Goal: Information Seeking & Learning: Learn about a topic

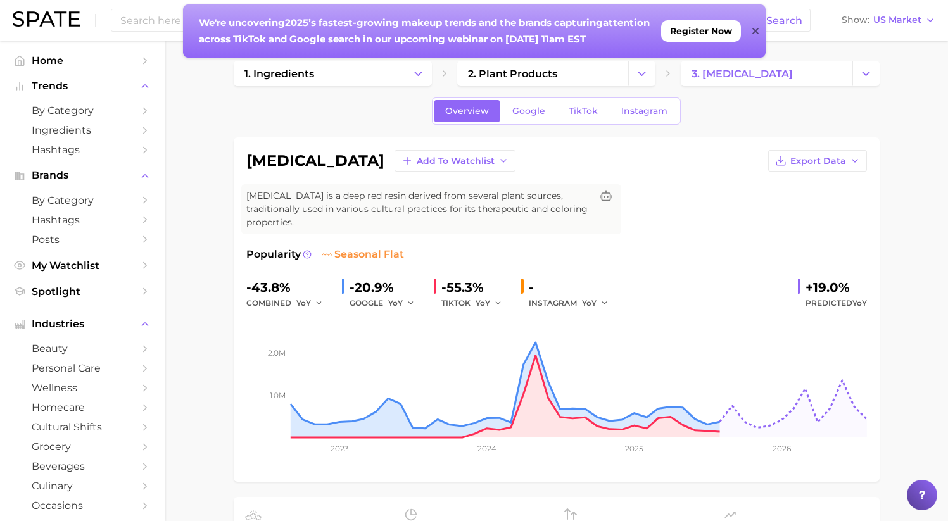
click at [756, 27] on icon at bounding box center [756, 31] width 6 height 10
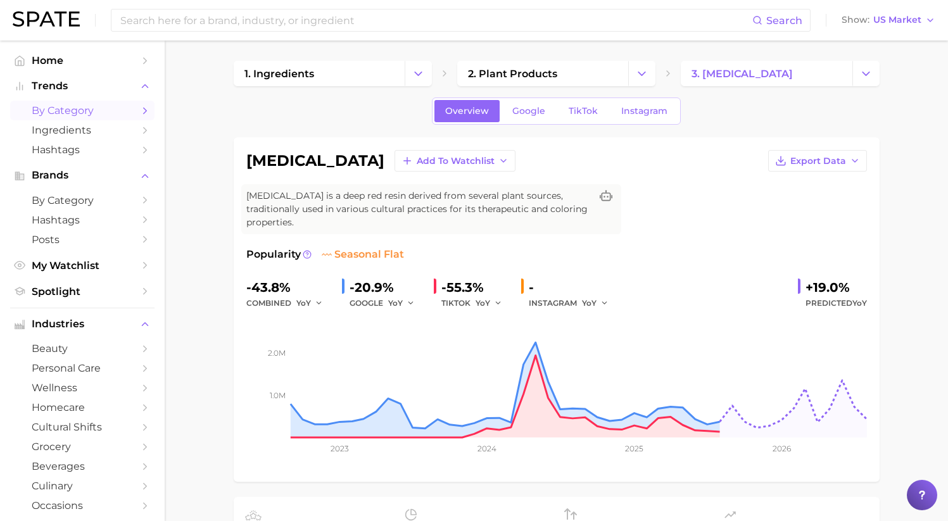
click at [124, 108] on link "by Category" at bounding box center [82, 111] width 144 height 20
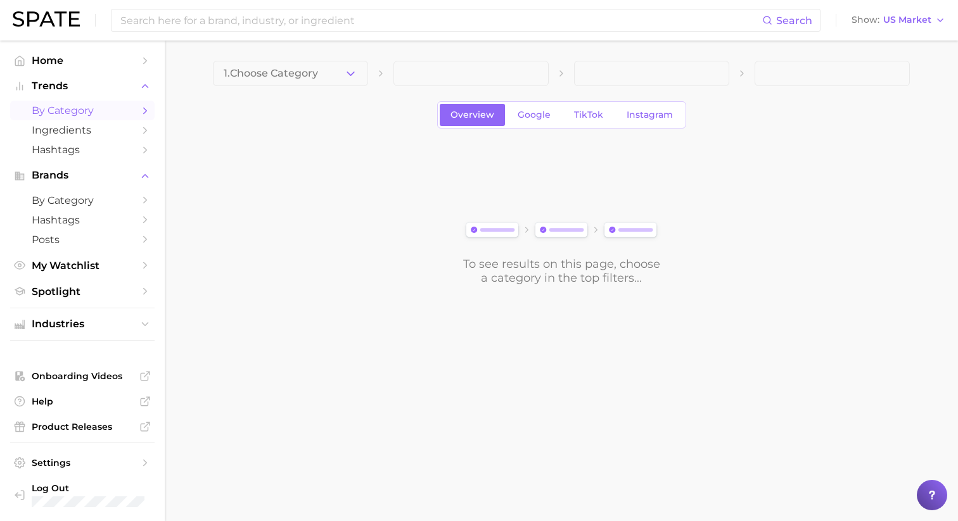
click at [146, 106] on icon "Sidebar" at bounding box center [144, 110] width 11 height 11
click at [254, 74] on span "1. Choose Category" at bounding box center [271, 73] width 94 height 11
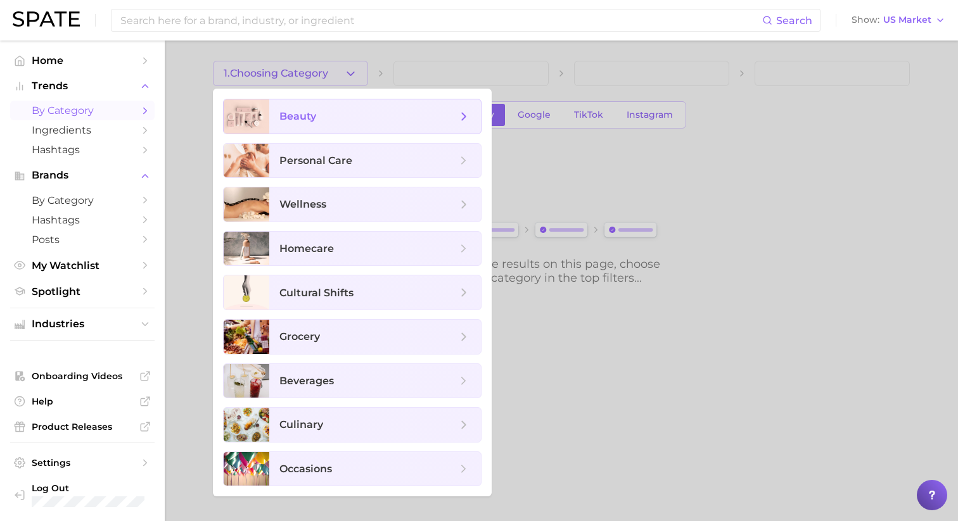
click at [343, 124] on span "beauty" at bounding box center [375, 116] width 212 height 34
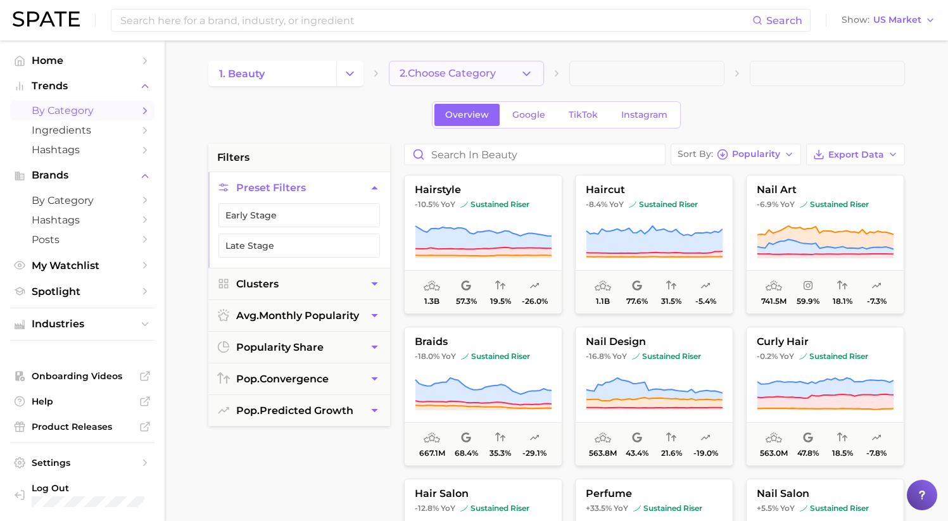
click at [495, 77] on span "2. Choose Category" at bounding box center [448, 73] width 96 height 11
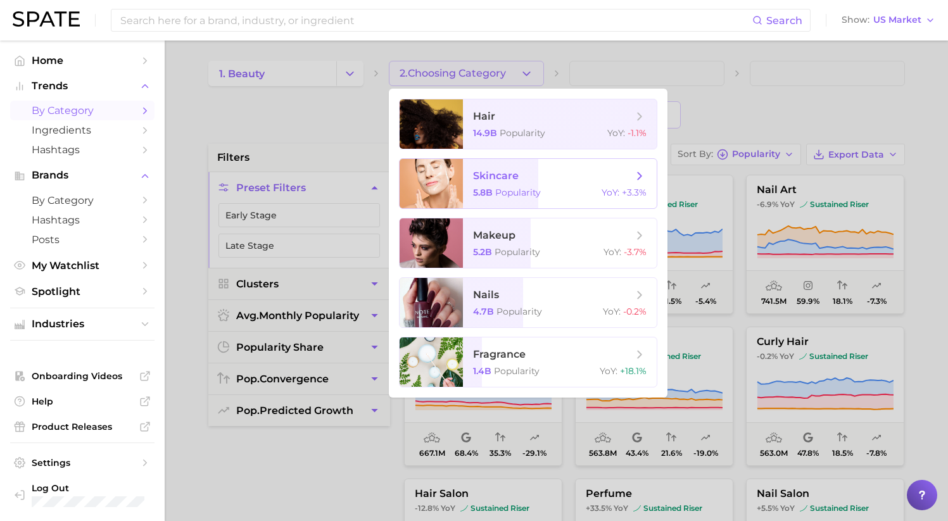
click at [571, 176] on span "skincare" at bounding box center [553, 176] width 160 height 14
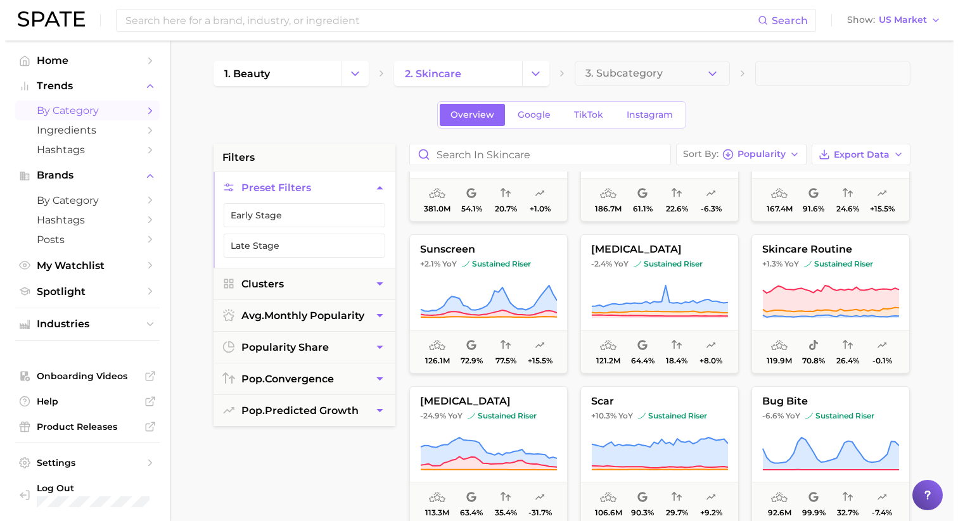
scroll to position [93, 0]
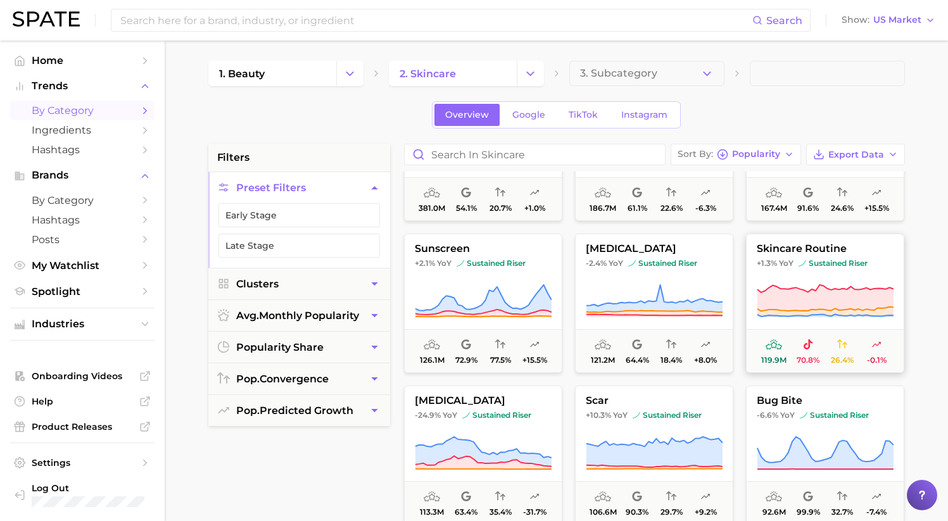
click at [840, 270] on button "skincare routine +1.3% YoY sustained riser 119.9m 70.8% 26.4% -0.1%" at bounding box center [825, 303] width 158 height 139
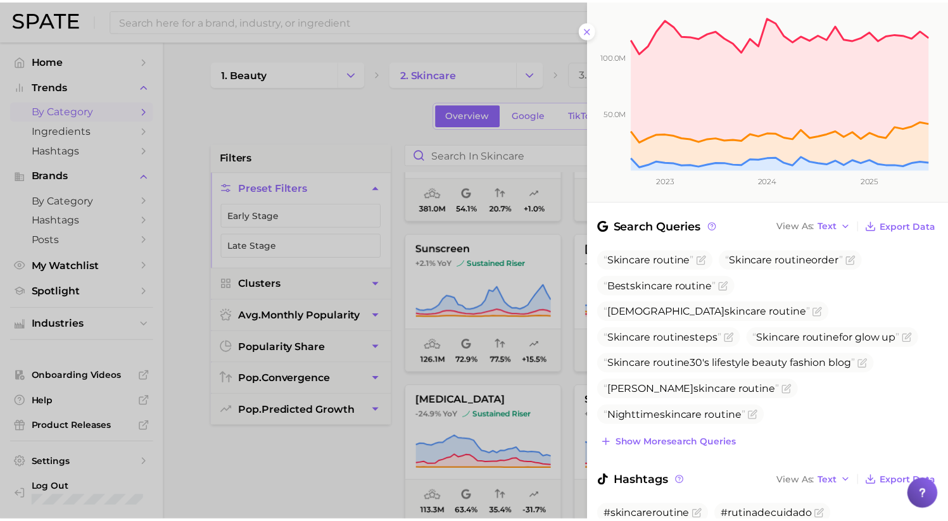
scroll to position [0, 0]
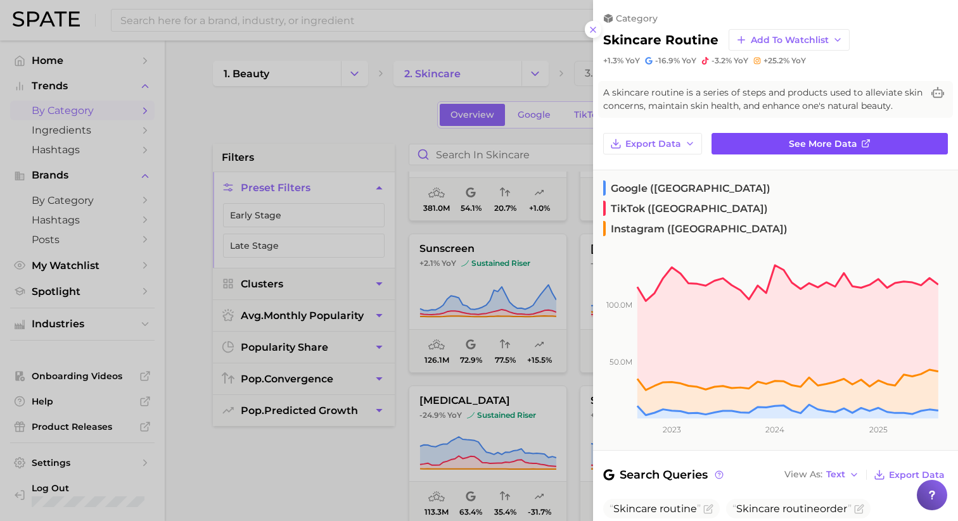
click at [789, 150] on span "See more data" at bounding box center [823, 144] width 68 height 11
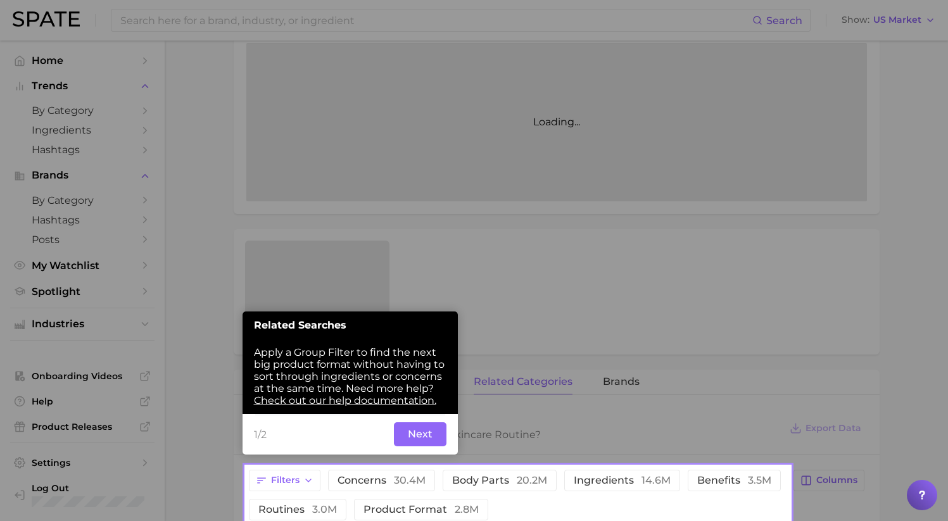
scroll to position [258, 0]
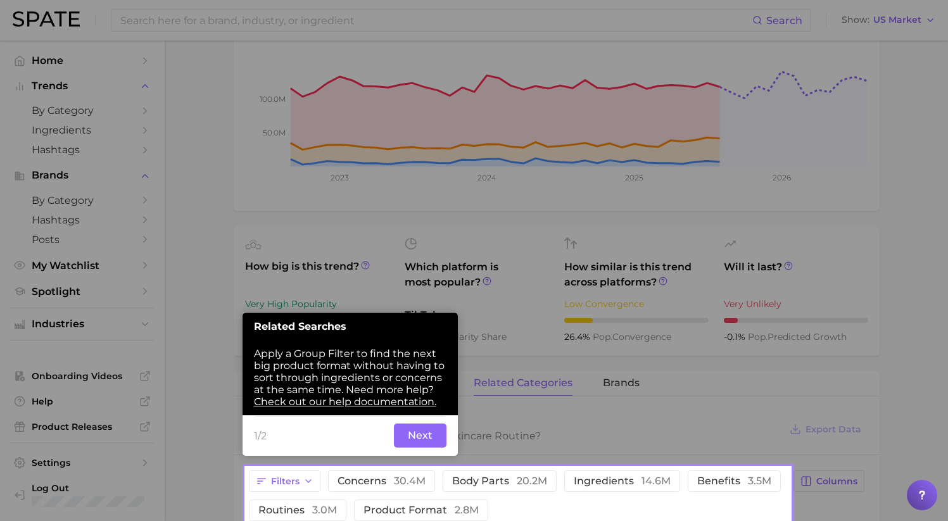
click at [407, 433] on button "Next" at bounding box center [420, 436] width 53 height 24
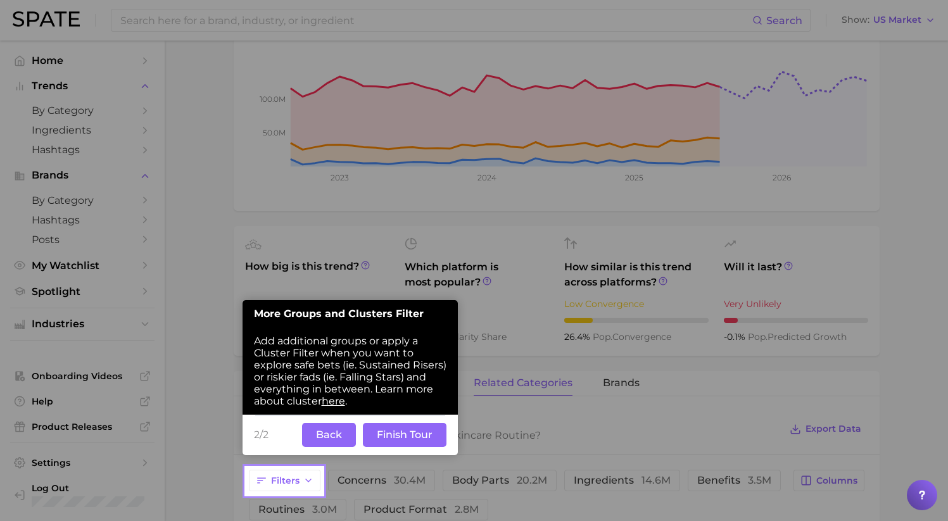
click at [414, 436] on button "Finish Tour" at bounding box center [405, 435] width 84 height 24
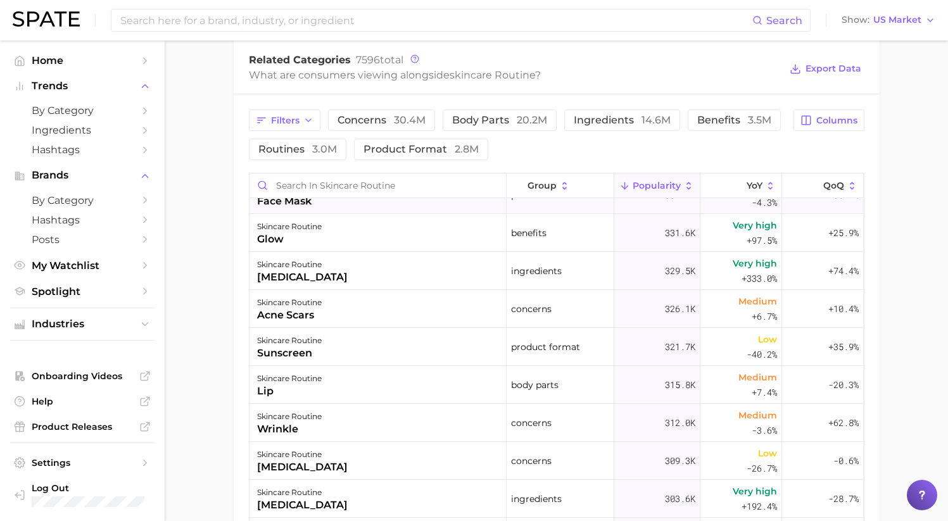
scroll to position [1331, 0]
